Goal: Navigation & Orientation: Find specific page/section

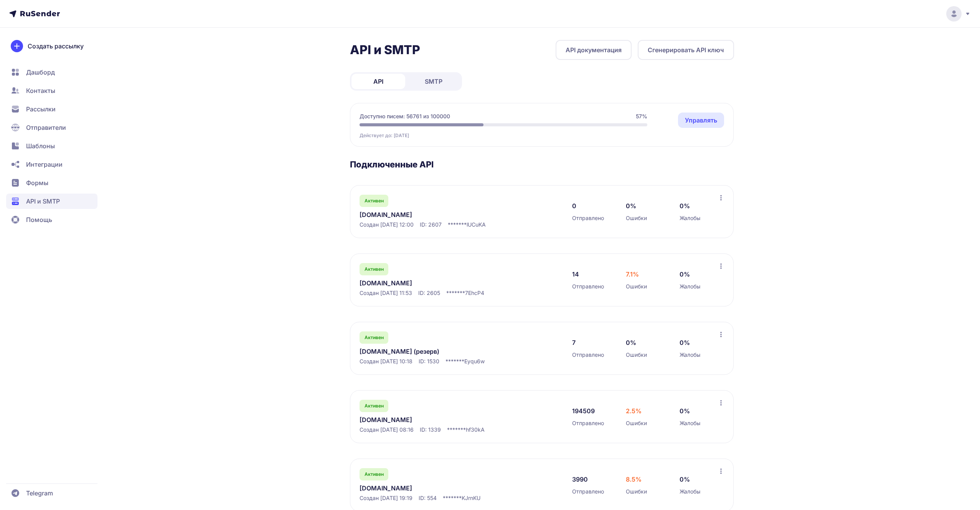
click at [55, 68] on span "Дашборд" at bounding box center [51, 71] width 91 height 15
